Goal: Task Accomplishment & Management: Use online tool/utility

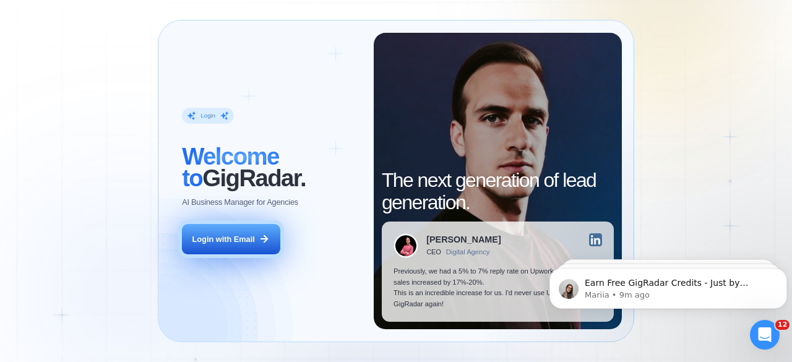
click at [259, 238] on icon at bounding box center [264, 238] width 11 height 11
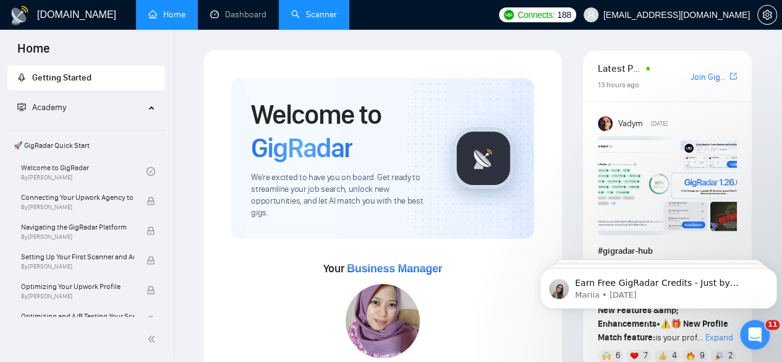
click at [302, 9] on link "Scanner" at bounding box center [314, 14] width 46 height 11
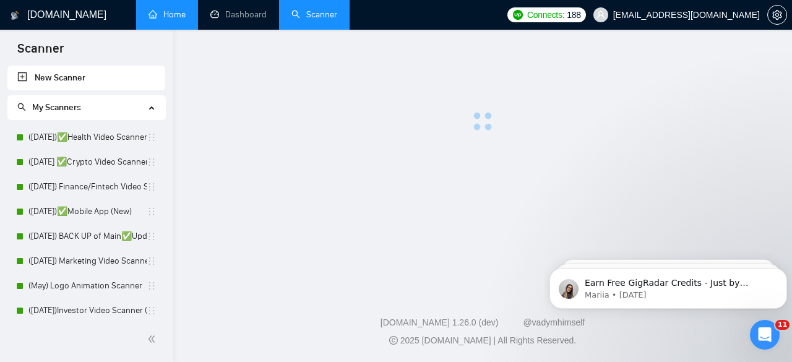
click at [186, 19] on link "Home" at bounding box center [166, 14] width 37 height 11
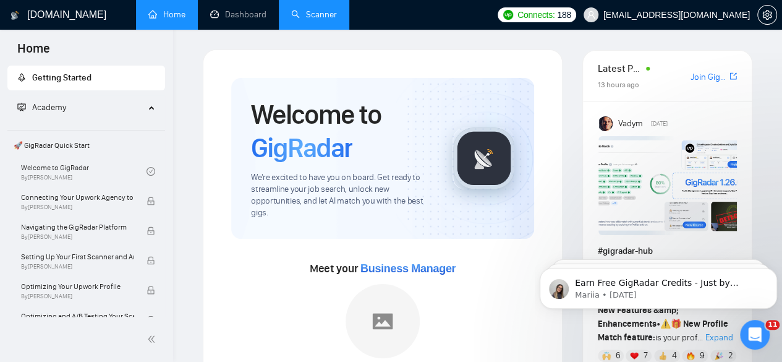
click at [302, 19] on link "Scanner" at bounding box center [314, 14] width 46 height 11
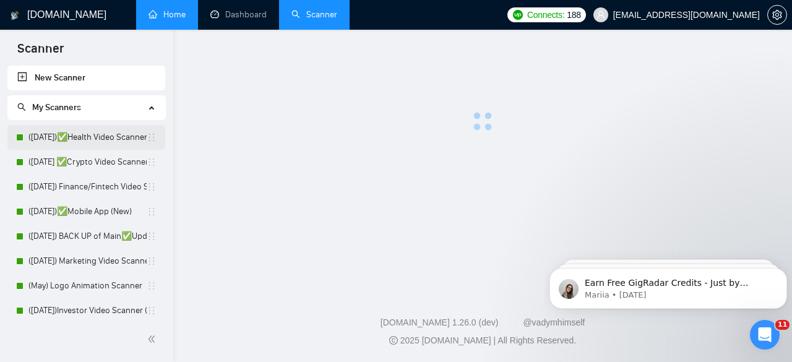
click at [122, 140] on link "([DATE])✅Health Video Scanner" at bounding box center [87, 137] width 118 height 25
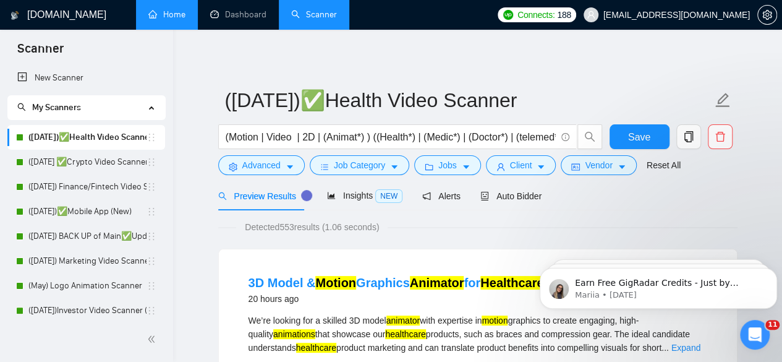
drag, startPoint x: 131, startPoint y: 134, endPoint x: 199, endPoint y: 98, distance: 76.7
click at [244, 9] on link "Dashboard" at bounding box center [238, 14] width 56 height 11
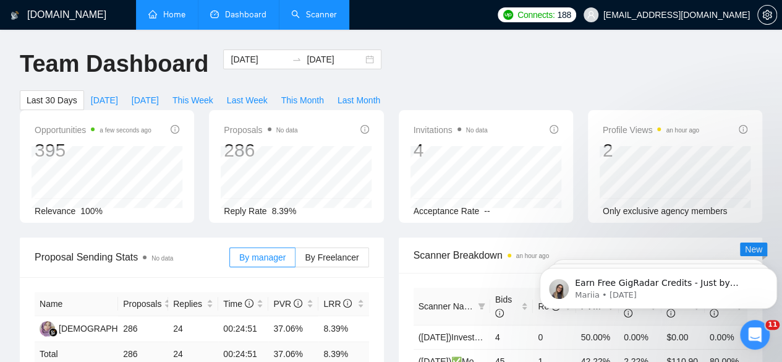
click at [315, 20] on link "Scanner" at bounding box center [314, 14] width 46 height 11
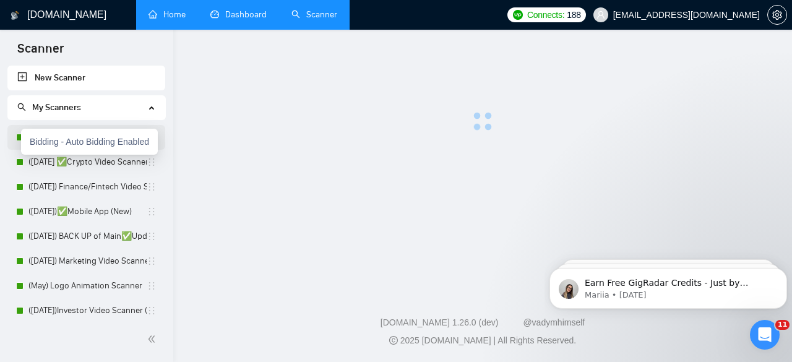
click at [20, 139] on div at bounding box center [19, 137] width 7 height 7
click at [780, 14] on icon "setting" at bounding box center [776, 15] width 9 height 10
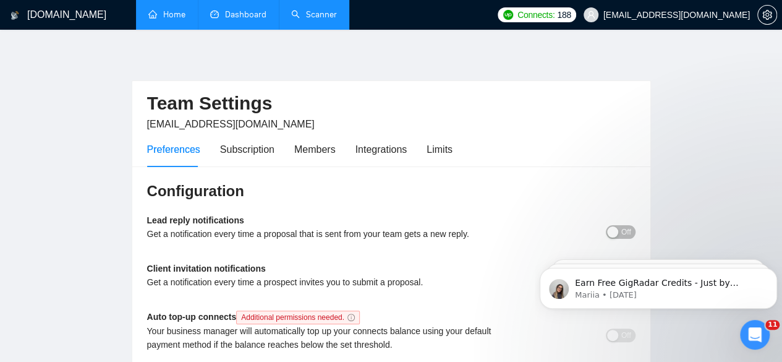
click at [186, 14] on link "Home" at bounding box center [166, 14] width 37 height 11
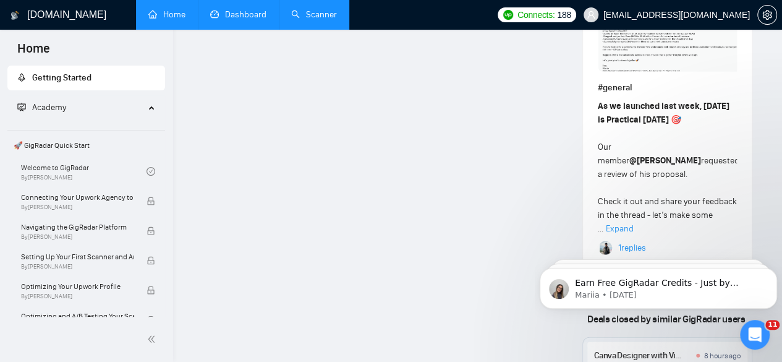
scroll to position [1359, 0]
click at [243, 19] on link "Dashboard" at bounding box center [238, 14] width 56 height 11
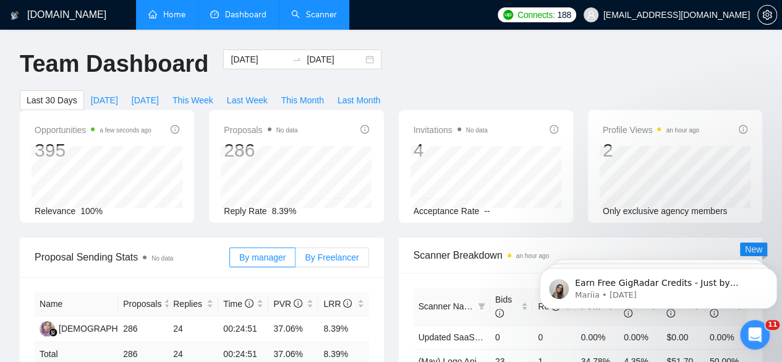
click at [323, 252] on span "By Freelancer" at bounding box center [332, 257] width 54 height 10
click at [296, 260] on input "By Freelancer" at bounding box center [296, 260] width 0 height 0
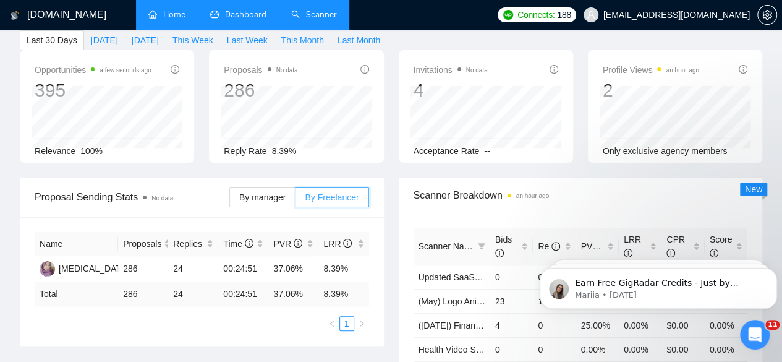
scroll to position [65, 0]
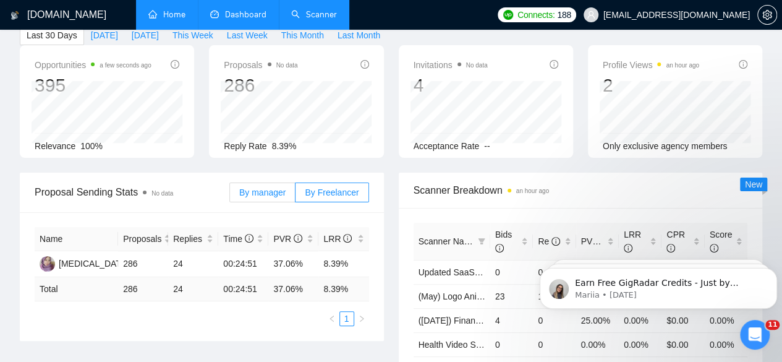
click at [273, 187] on span "By manager" at bounding box center [262, 192] width 46 height 10
click at [230, 195] on input "By manager" at bounding box center [230, 195] width 0 height 0
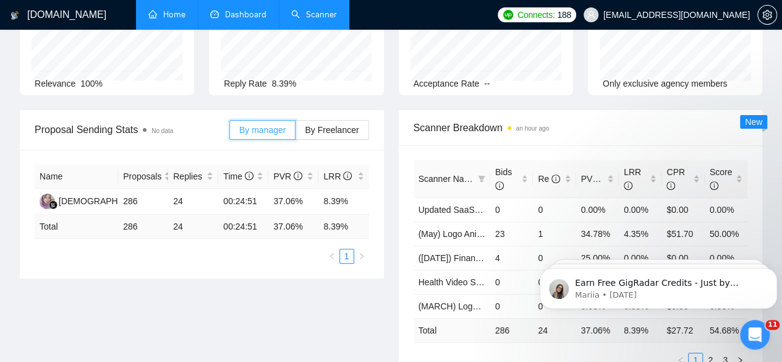
scroll to position [121, 0]
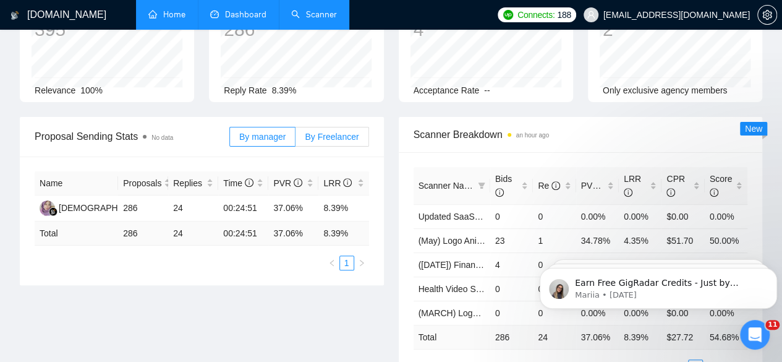
click at [322, 132] on span "By Freelancer" at bounding box center [332, 137] width 54 height 10
click at [296, 140] on input "By Freelancer" at bounding box center [296, 140] width 0 height 0
click at [281, 132] on span "By manager" at bounding box center [262, 137] width 46 height 10
click at [230, 140] on input "By manager" at bounding box center [230, 140] width 0 height 0
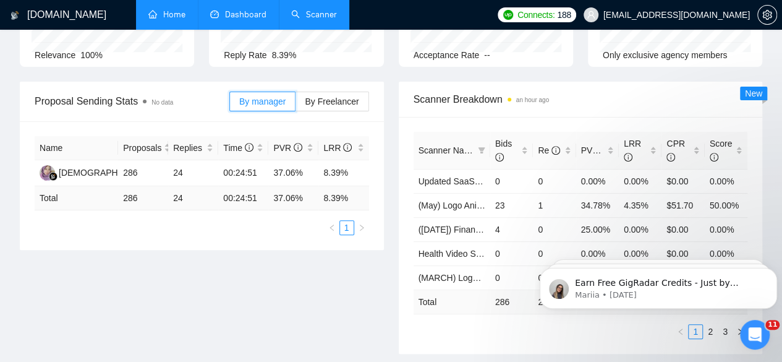
scroll to position [0, 0]
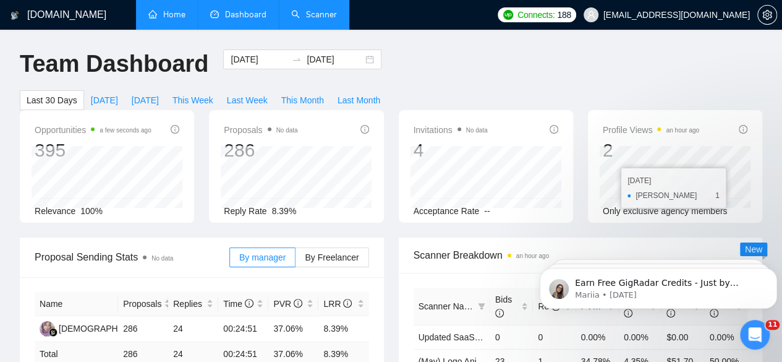
click at [312, 12] on link "Scanner" at bounding box center [314, 14] width 46 height 11
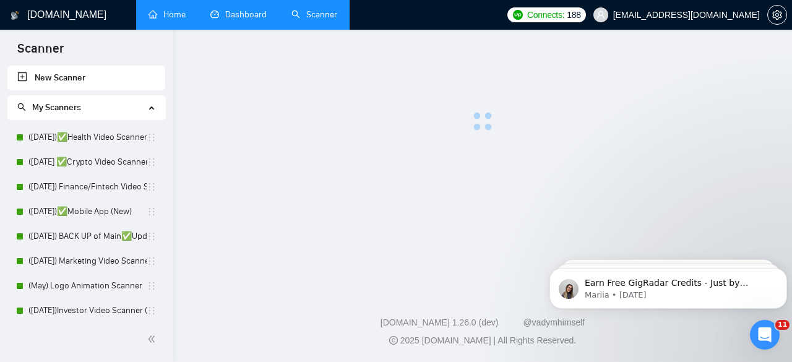
click at [147, 102] on div "My Scanners" at bounding box center [86, 107] width 158 height 25
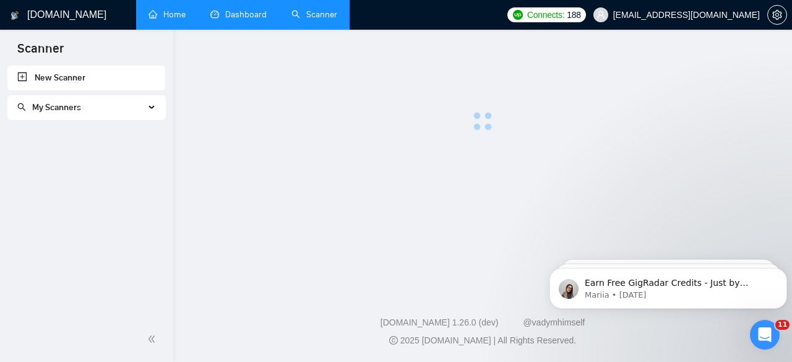
click at [147, 102] on div "My Scanners" at bounding box center [86, 107] width 158 height 25
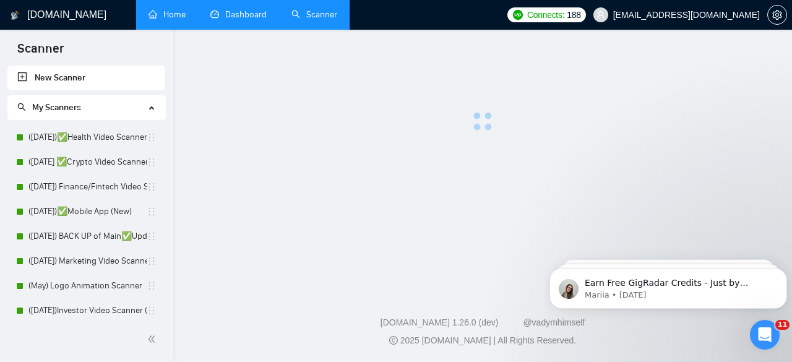
click at [181, 9] on link "Home" at bounding box center [166, 14] width 37 height 11
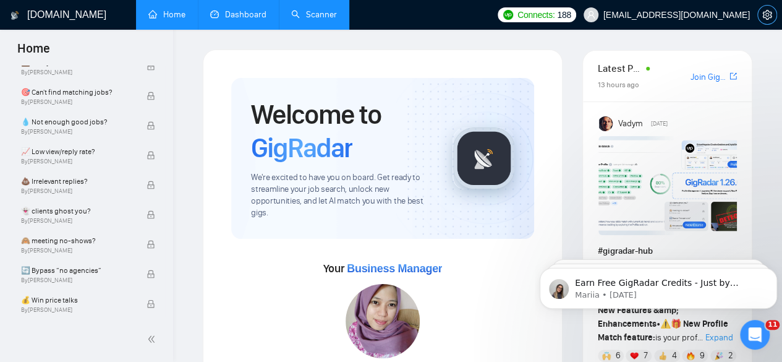
click at [764, 18] on icon "setting" at bounding box center [767, 15] width 9 height 10
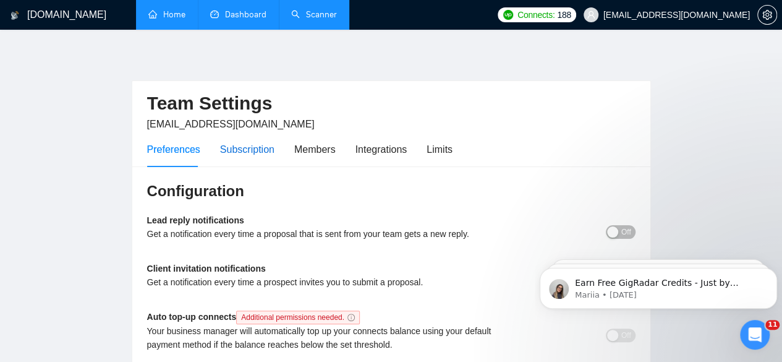
click at [259, 148] on div "Subscription" at bounding box center [247, 149] width 54 height 15
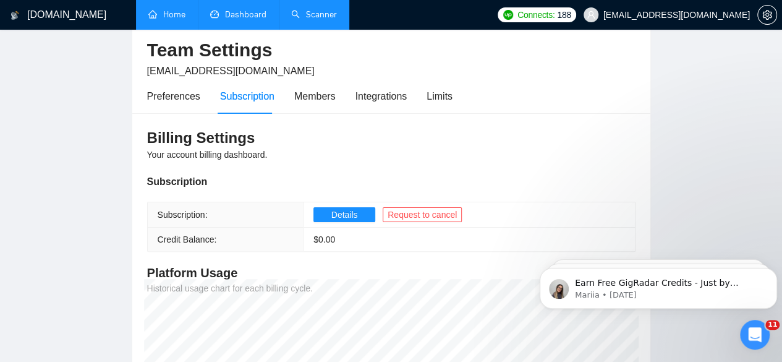
scroll to position [52, 0]
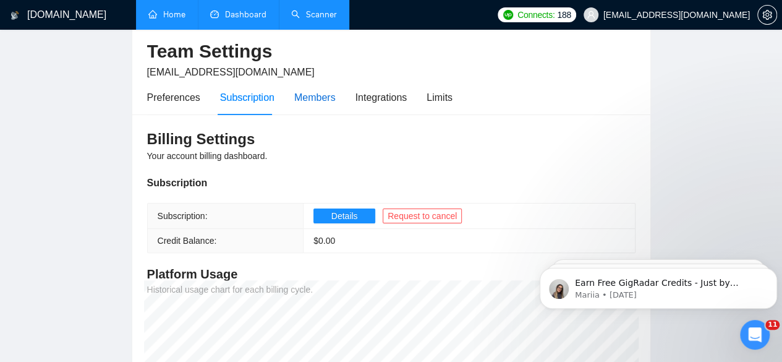
click at [309, 92] on div "Members" at bounding box center [314, 97] width 41 height 15
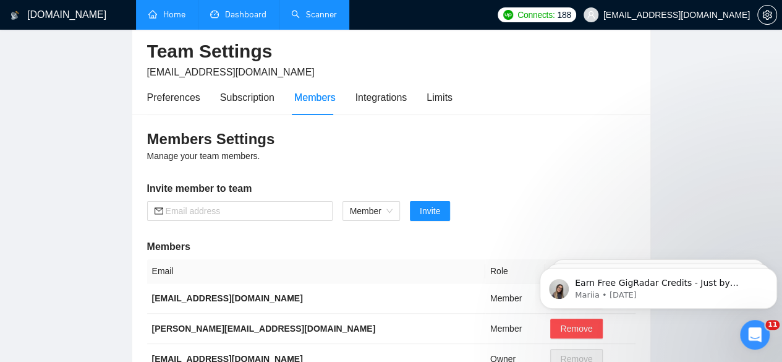
scroll to position [49, 0]
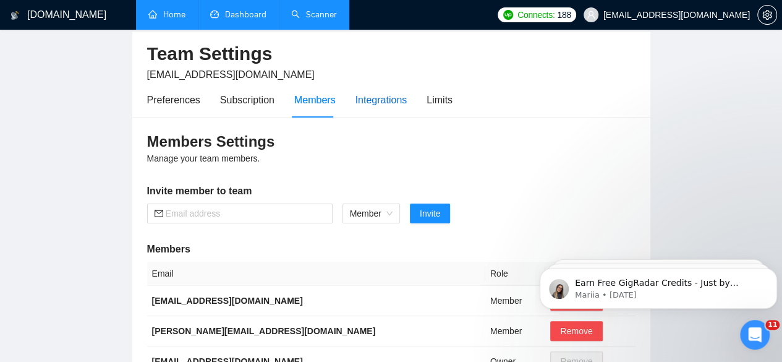
click at [367, 98] on div "Integrations" at bounding box center [382, 99] width 52 height 15
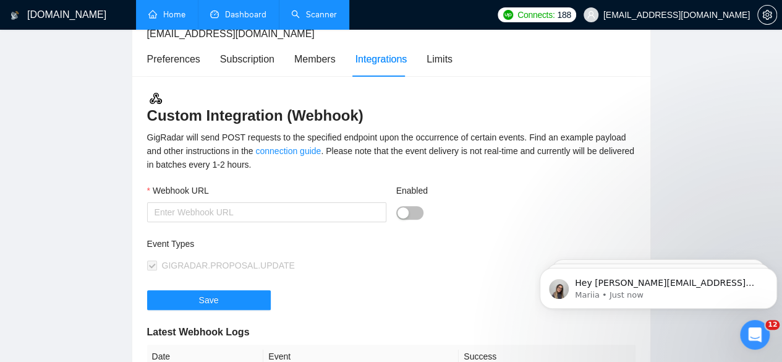
scroll to position [74, 0]
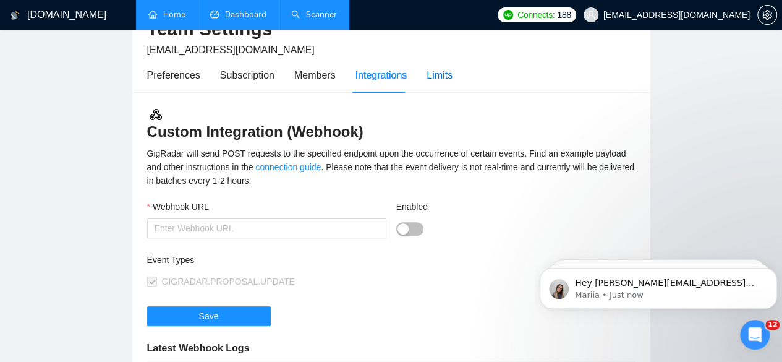
click at [435, 81] on div "Limits" at bounding box center [440, 74] width 26 height 15
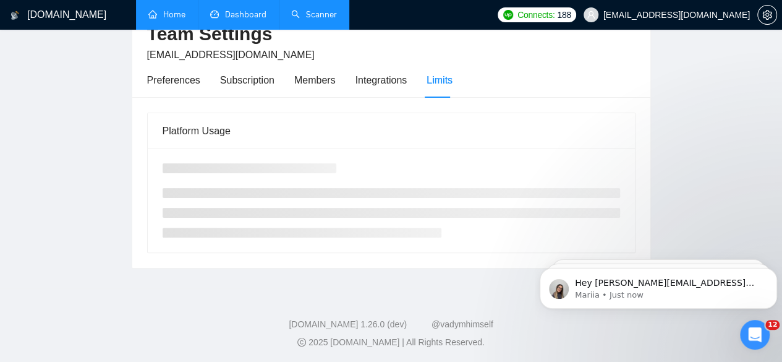
scroll to position [74, 0]
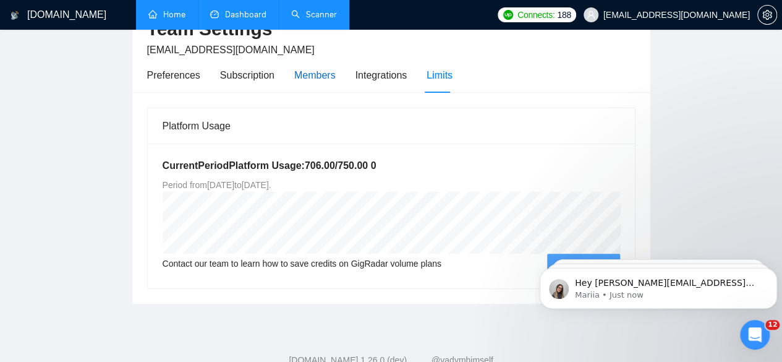
click at [320, 74] on div "Members" at bounding box center [314, 74] width 41 height 15
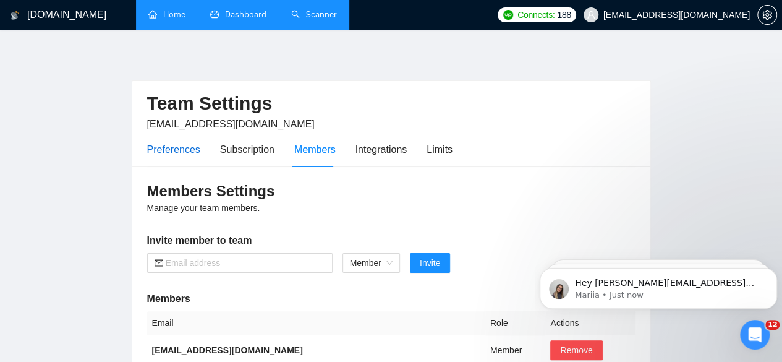
click at [195, 155] on div "Preferences" at bounding box center [173, 149] width 53 height 15
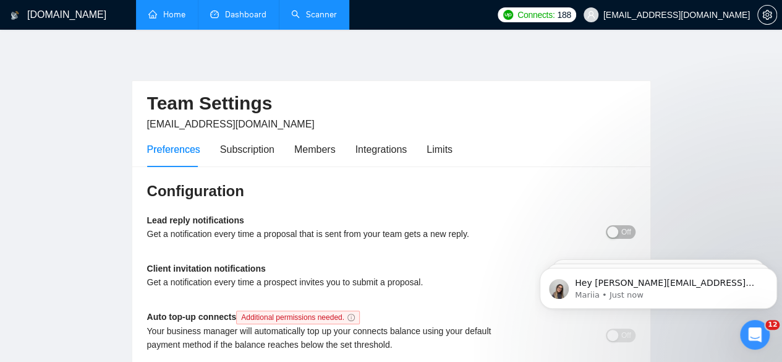
click at [317, 20] on link "Scanner" at bounding box center [314, 14] width 46 height 11
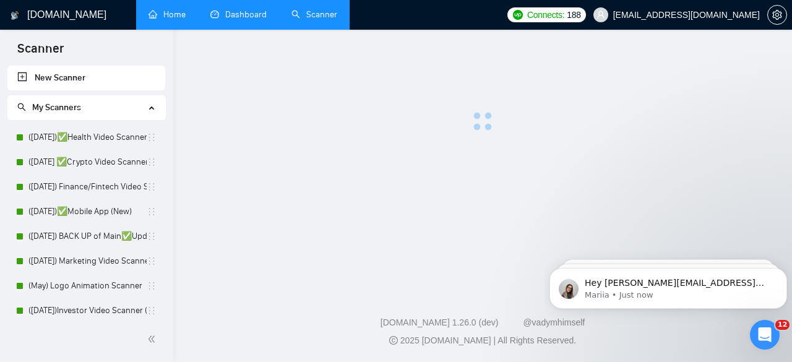
click at [75, 17] on h1 "GigRadar.io" at bounding box center [66, 15] width 79 height 30
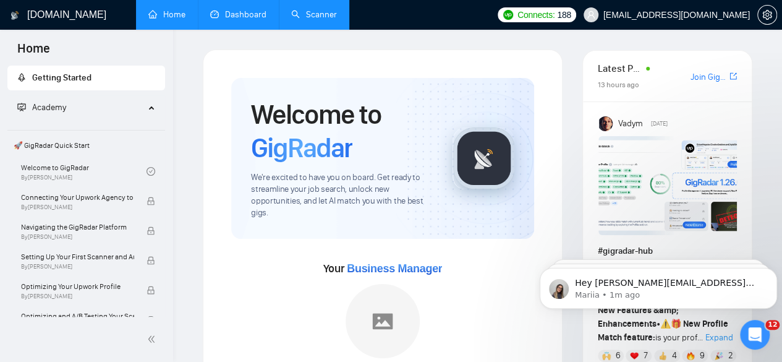
click at [229, 15] on link "Dashboard" at bounding box center [238, 14] width 56 height 11
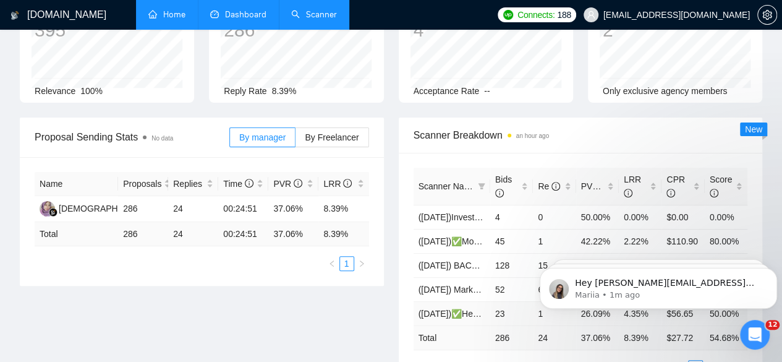
scroll to position [122, 0]
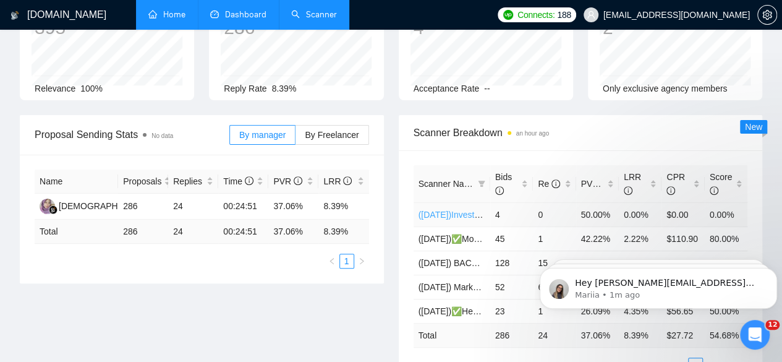
click at [463, 210] on link "(2nd, July, 2025)Investor Video Scanner (New)" at bounding box center [493, 215] width 148 height 10
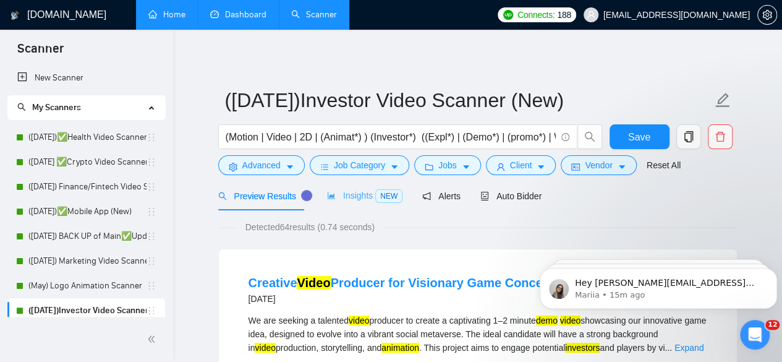
click at [349, 188] on div "Insights NEW" at bounding box center [364, 195] width 75 height 29
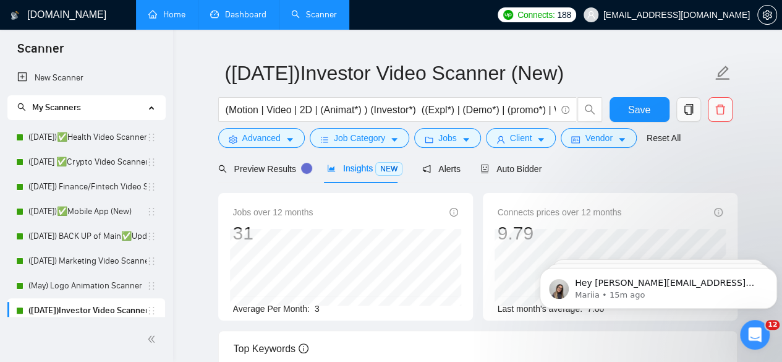
scroll to position [24, 0]
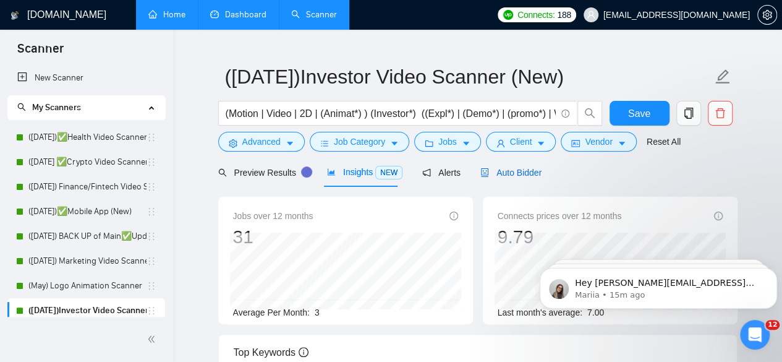
click at [498, 175] on span "Auto Bidder" at bounding box center [511, 173] width 61 height 10
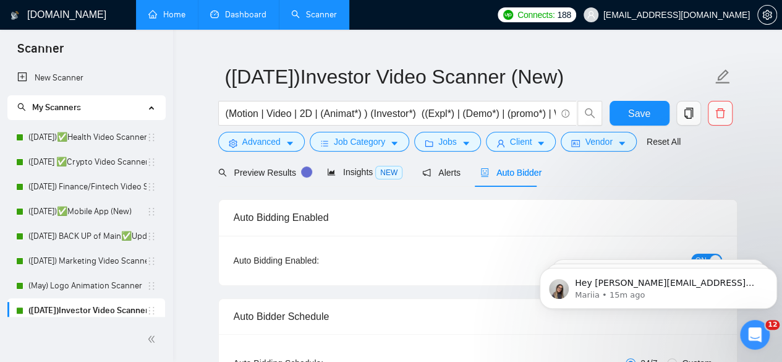
checkbox input "true"
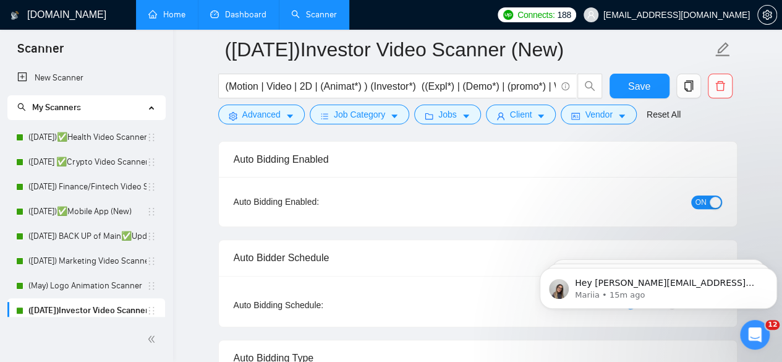
click at [707, 197] on button "ON" at bounding box center [706, 202] width 31 height 14
click at [653, 86] on button "Save" at bounding box center [640, 86] width 60 height 25
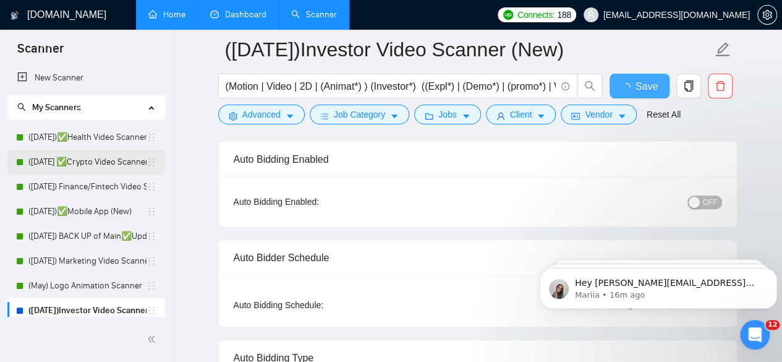
checkbox input "true"
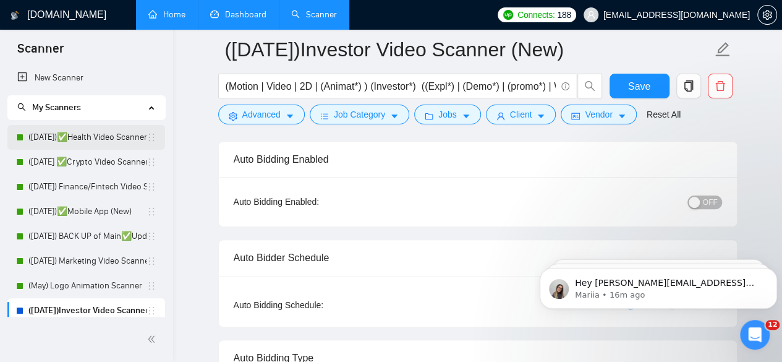
click at [64, 136] on link "(2nd, July,2025)✅Health Video Scanner" at bounding box center [87, 137] width 118 height 25
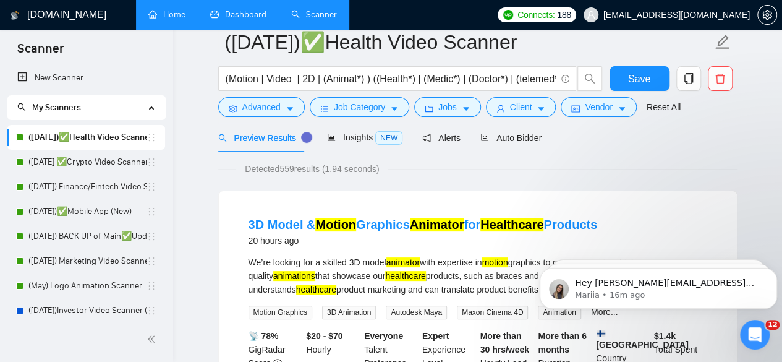
scroll to position [27, 0]
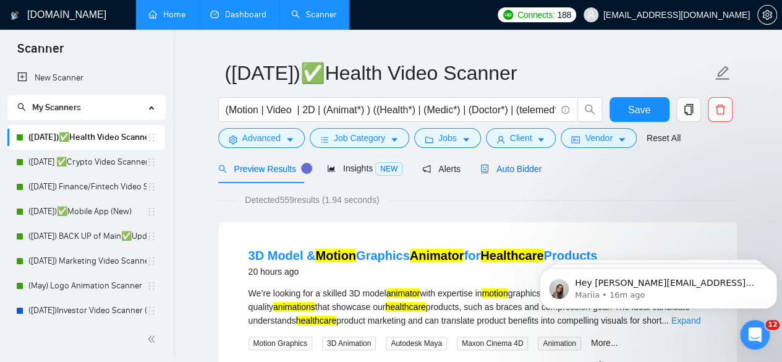
click at [519, 170] on span "Auto Bidder" at bounding box center [511, 169] width 61 height 10
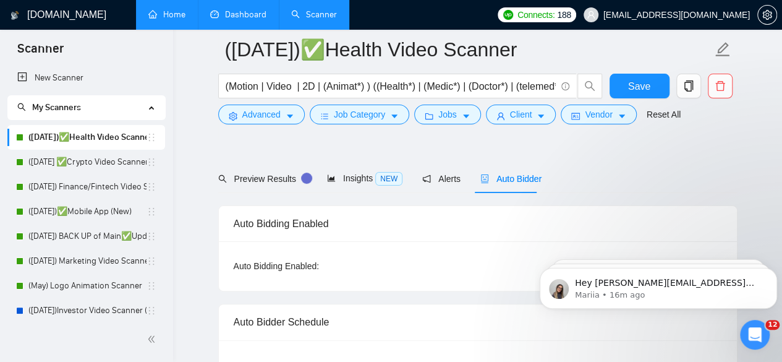
scroll to position [344, 0]
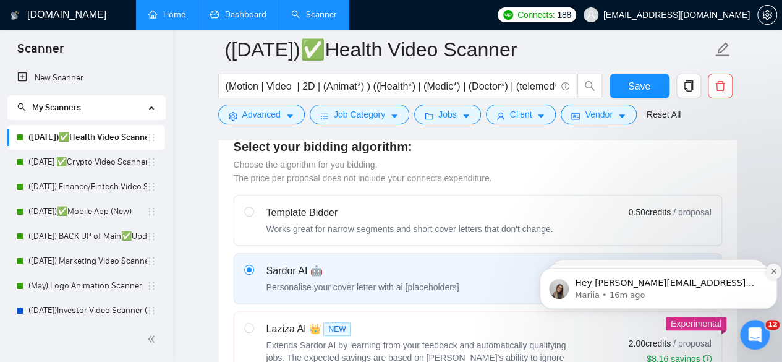
click at [772, 273] on icon "Dismiss notification" at bounding box center [774, 271] width 7 height 7
click at [772, 273] on icon "Dismiss notification" at bounding box center [774, 272] width 6 height 6
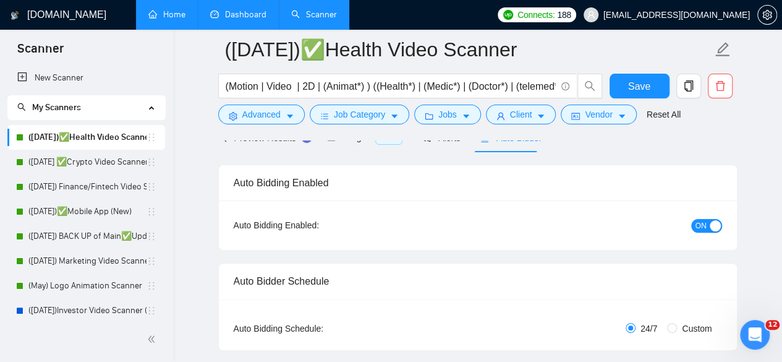
scroll to position [67, 0]
click at [719, 216] on div "ON" at bounding box center [640, 226] width 163 height 20
click at [718, 222] on div "button" at bounding box center [715, 226] width 11 height 11
click at [639, 88] on span "Save" at bounding box center [639, 86] width 22 height 15
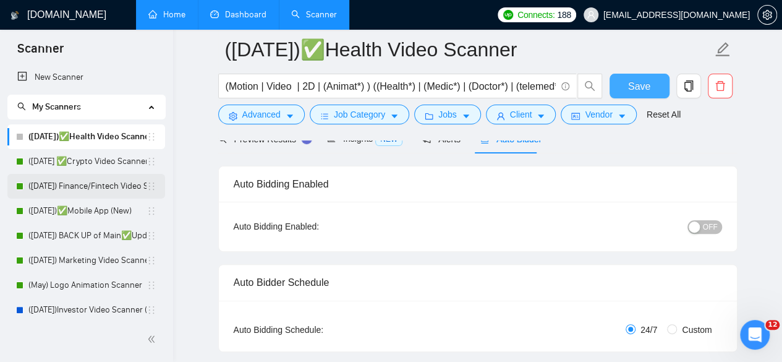
scroll to position [0, 0]
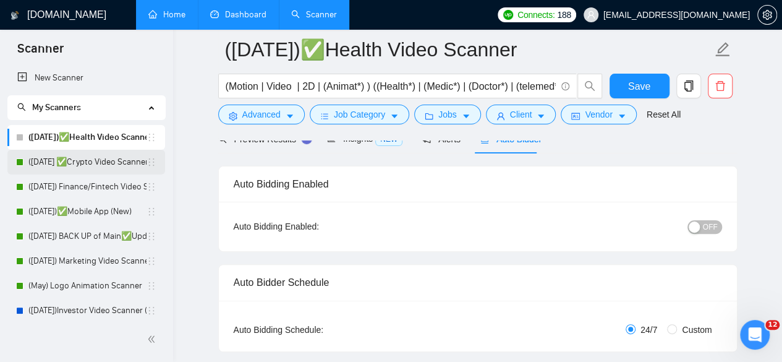
click at [100, 155] on link "(2nd, July,2025 ✅Crypto Video Scanner (New)" at bounding box center [87, 162] width 118 height 25
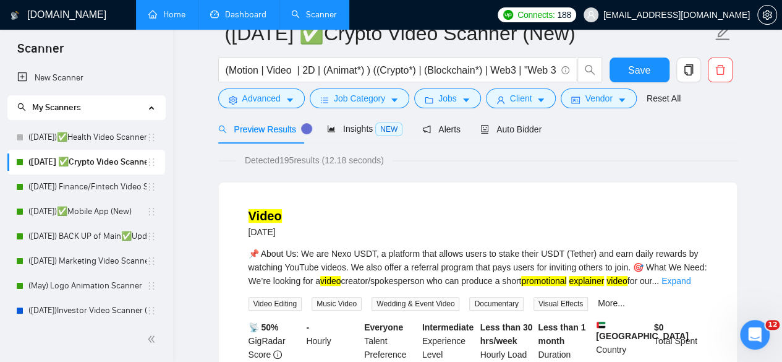
scroll to position [25, 0]
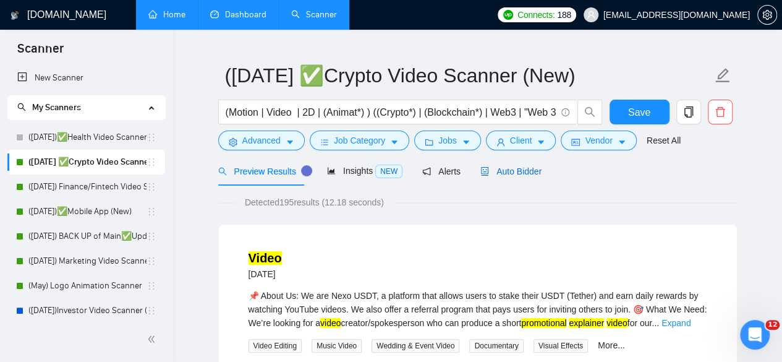
click at [513, 173] on span "Auto Bidder" at bounding box center [511, 171] width 61 height 10
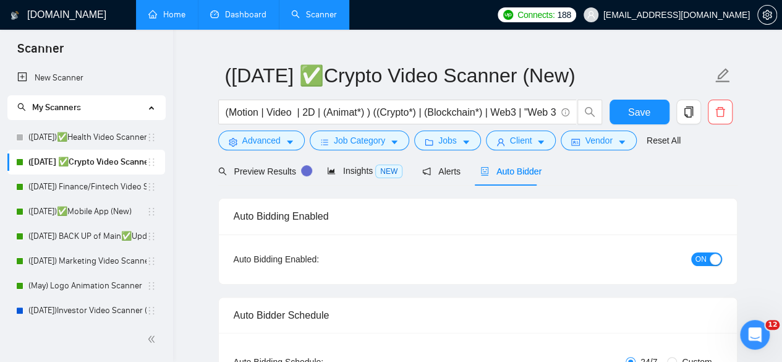
click at [714, 262] on div "button" at bounding box center [715, 259] width 11 height 11
click at [641, 113] on span "Save" at bounding box center [639, 112] width 22 height 15
click at [59, 186] on link "(2nd, July, 2025) Finance/Fintech Video Scanner (New)" at bounding box center [87, 186] width 118 height 25
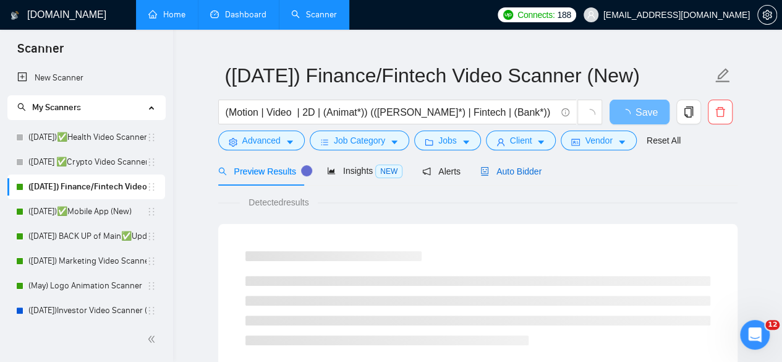
click at [518, 169] on span "Auto Bidder" at bounding box center [511, 171] width 61 height 10
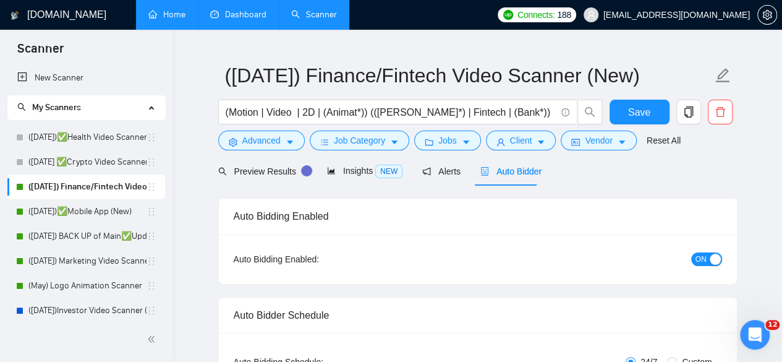
click at [704, 254] on span "ON" at bounding box center [701, 259] width 11 height 14
click at [647, 116] on span "Save" at bounding box center [639, 112] width 22 height 15
click at [111, 215] on link "(2nd, July, 2025)✅Mobile App (New)" at bounding box center [87, 211] width 118 height 25
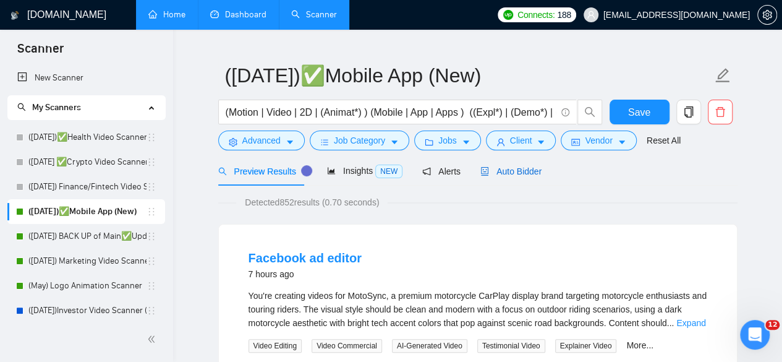
click at [522, 166] on span "Auto Bidder" at bounding box center [511, 171] width 61 height 10
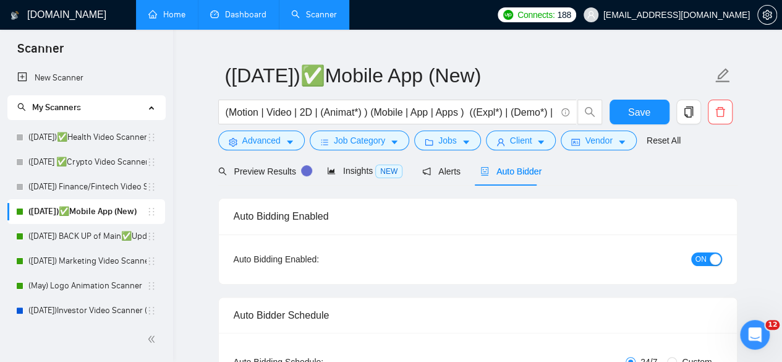
checkbox input "true"
click at [704, 258] on span "ON" at bounding box center [701, 259] width 11 height 14
click at [635, 111] on div "Reset all filters" at bounding box center [658, 116] width 67 height 21
click at [643, 111] on span "Save" at bounding box center [639, 112] width 22 height 15
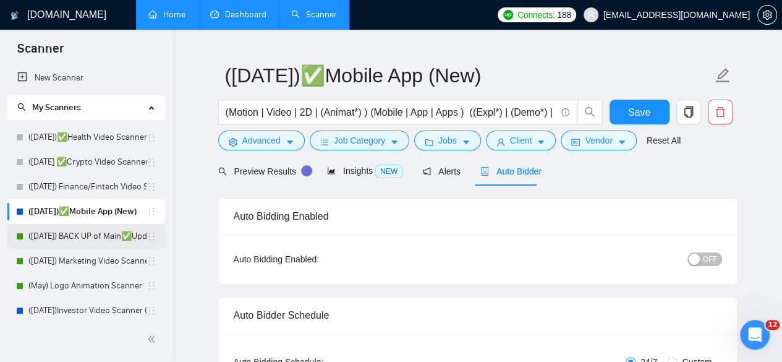
click at [55, 231] on link "(2nd, July, 2025) BACK UP of Main✅Updated SaaS (from march) - Reggie + Nik" at bounding box center [87, 236] width 118 height 25
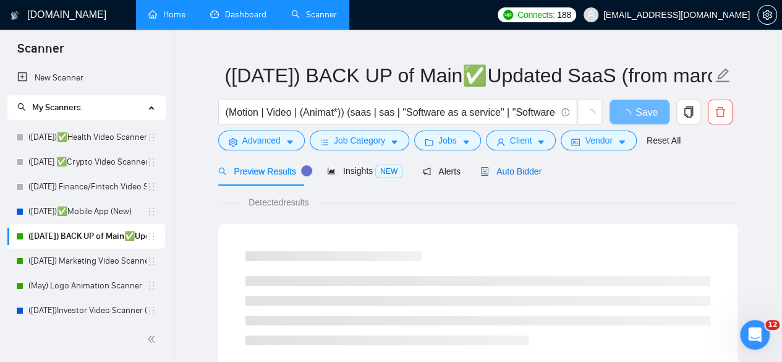
click at [503, 168] on span "Auto Bidder" at bounding box center [511, 171] width 61 height 10
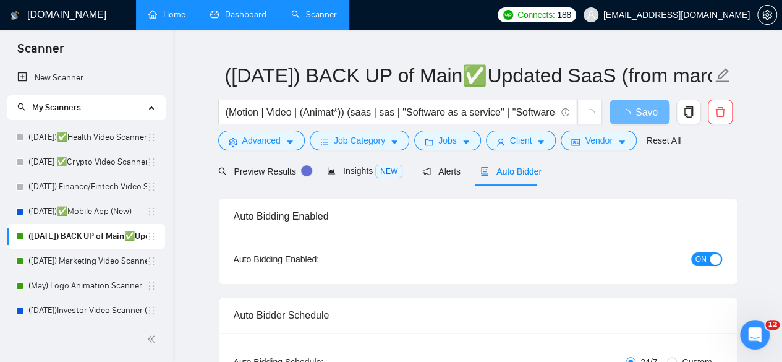
checkbox input "true"
click at [707, 260] on button "ON" at bounding box center [706, 259] width 31 height 14
click at [646, 119] on span "Save" at bounding box center [639, 112] width 22 height 15
checkbox input "true"
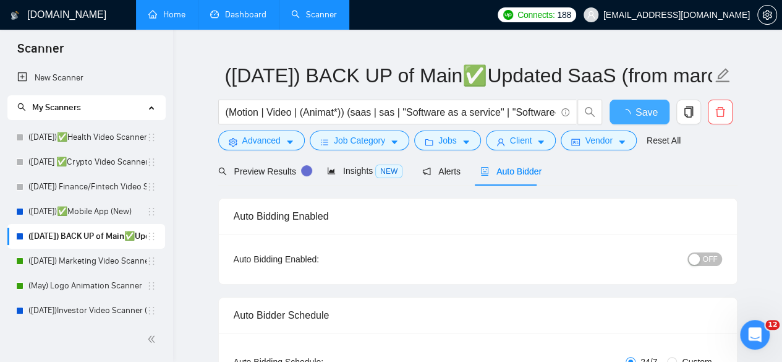
checkbox input "true"
click at [113, 270] on link "(2nd, July, 2025) Marketing Video Scanner" at bounding box center [87, 261] width 118 height 25
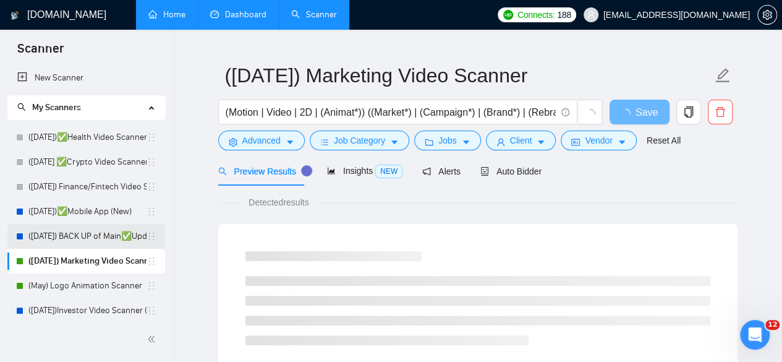
click at [74, 234] on link "(2nd, July, 2025) BACK UP of Main✅Updated SaaS (from march) - Reggie + Nik" at bounding box center [87, 236] width 118 height 25
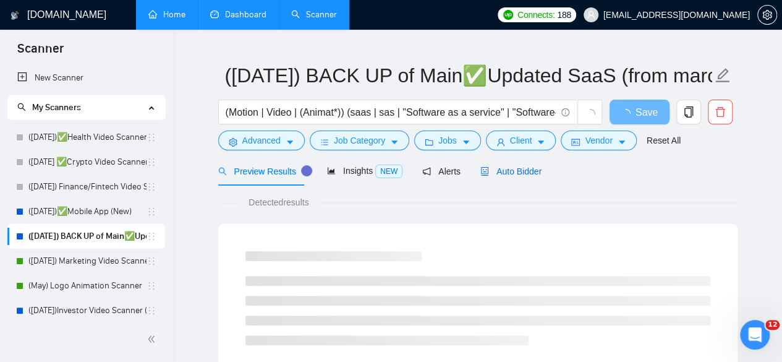
click at [507, 175] on span "Auto Bidder" at bounding box center [511, 171] width 61 height 10
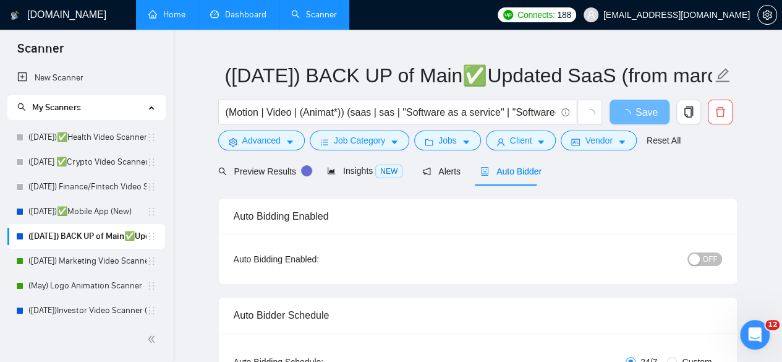
checkbox input "true"
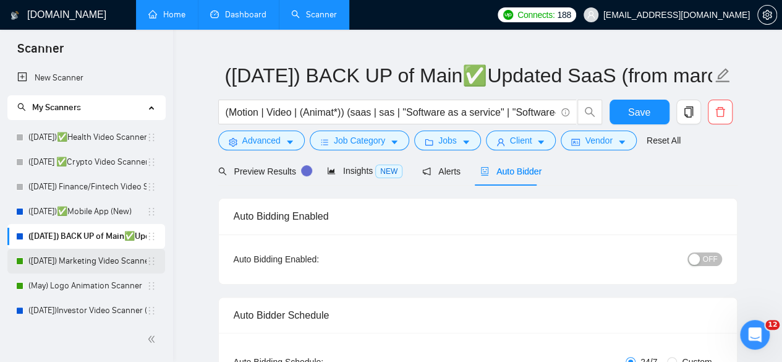
click at [72, 262] on link "(2nd, July, 2025) Marketing Video Scanner" at bounding box center [87, 261] width 118 height 25
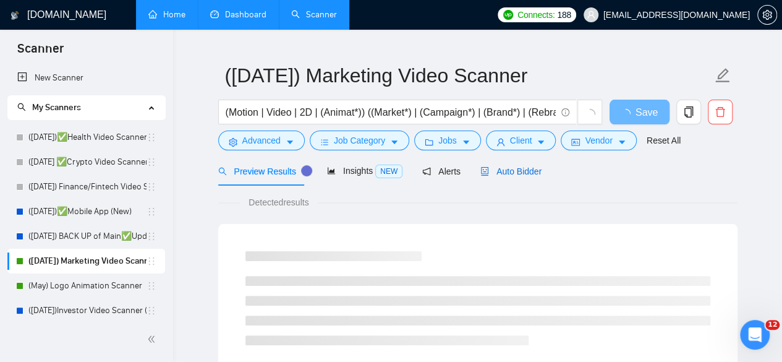
click at [510, 176] on span "Auto Bidder" at bounding box center [511, 171] width 61 height 10
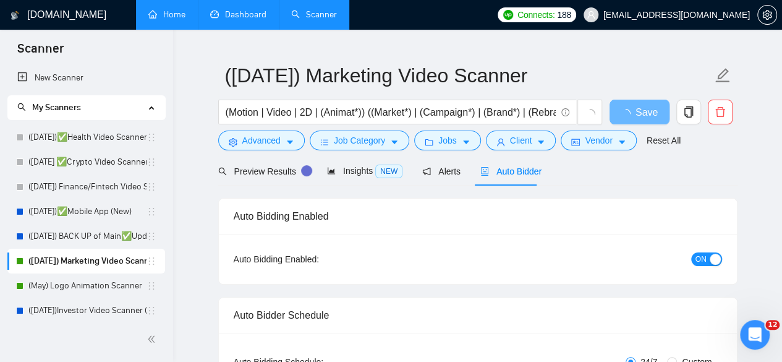
checkbox input "true"
click at [710, 259] on div "button" at bounding box center [715, 259] width 11 height 11
click at [639, 108] on span "Save" at bounding box center [639, 112] width 22 height 15
click at [643, 110] on span "Save" at bounding box center [639, 112] width 22 height 15
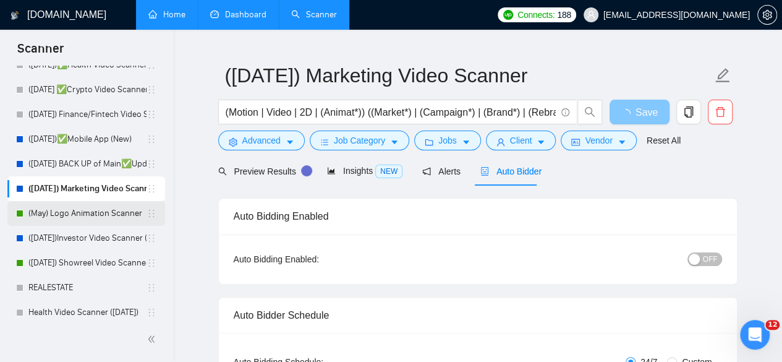
scroll to position [74, 0]
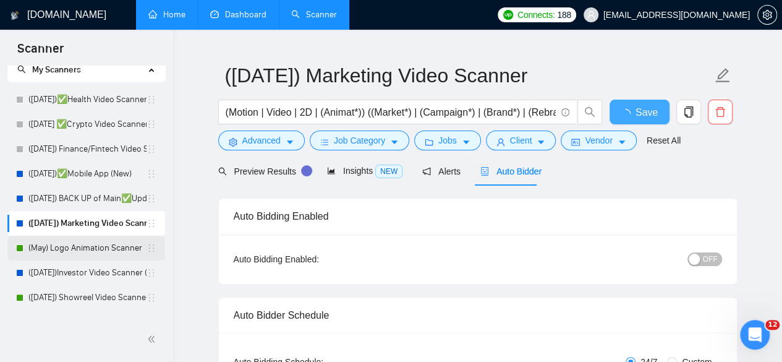
checkbox input "true"
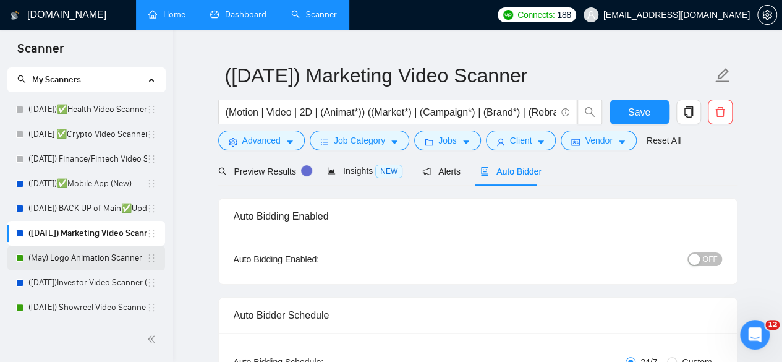
click at [32, 258] on link "(May) Logo Animation Scanner" at bounding box center [87, 258] width 118 height 25
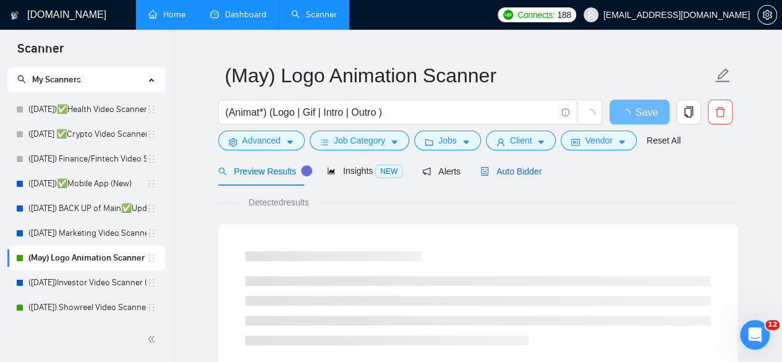
click at [487, 166] on span "Auto Bidder" at bounding box center [511, 171] width 61 height 10
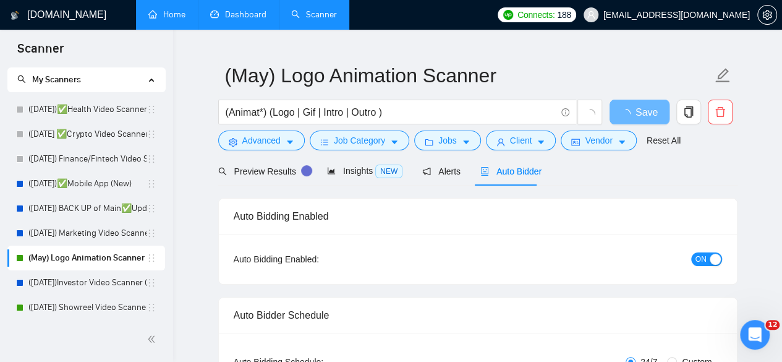
click at [700, 260] on span "ON" at bounding box center [701, 259] width 11 height 14
click at [635, 112] on span "Save" at bounding box center [639, 112] width 22 height 15
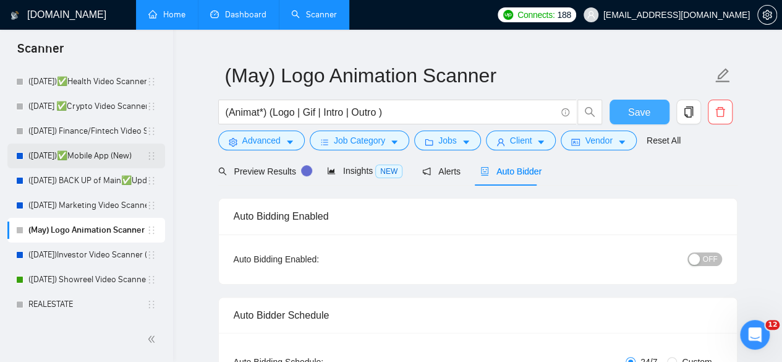
scroll to position [59, 0]
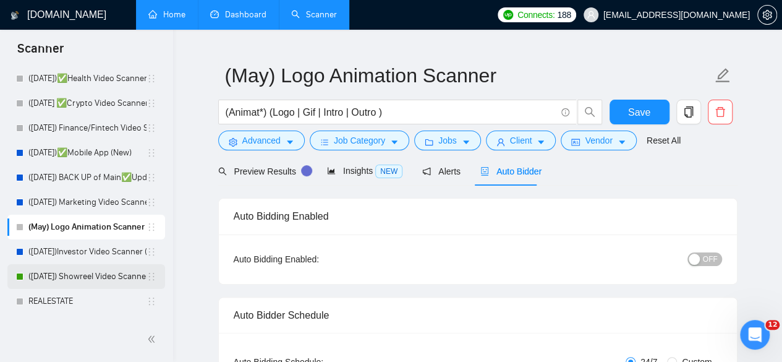
click at [50, 272] on link "(2nd, June, 2025) Showreel Video Scanner (New)" at bounding box center [87, 276] width 118 height 25
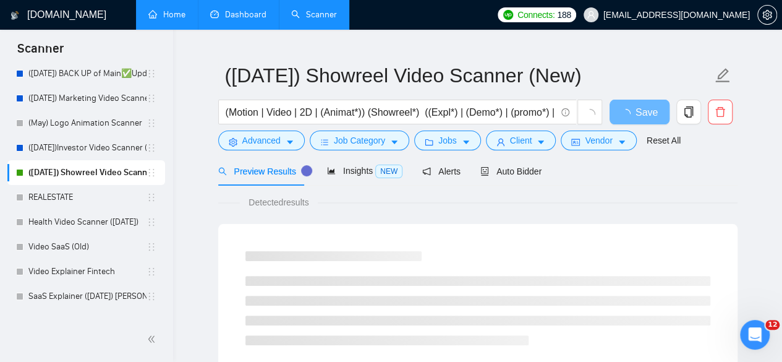
scroll to position [160, 0]
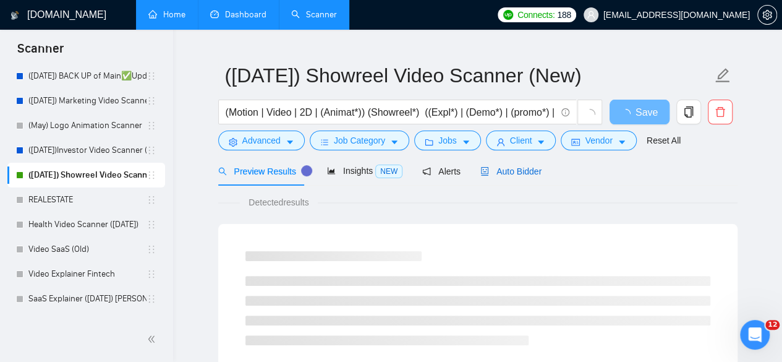
click at [528, 171] on span "Auto Bidder" at bounding box center [511, 171] width 61 height 10
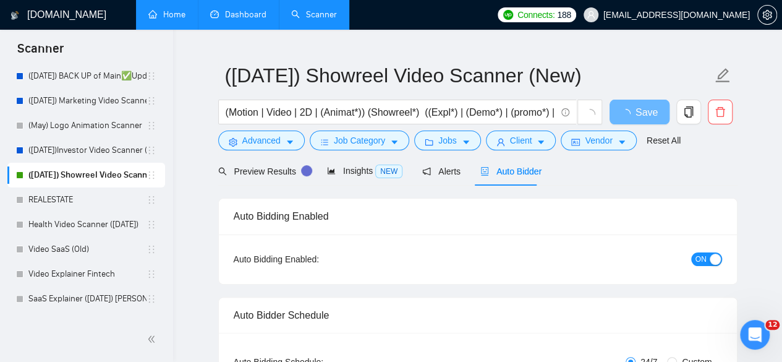
checkbox input "true"
click at [701, 257] on span "ON" at bounding box center [701, 259] width 11 height 14
click at [641, 117] on span "Save" at bounding box center [639, 112] width 22 height 15
